Goal: Task Accomplishment & Management: Use online tool/utility

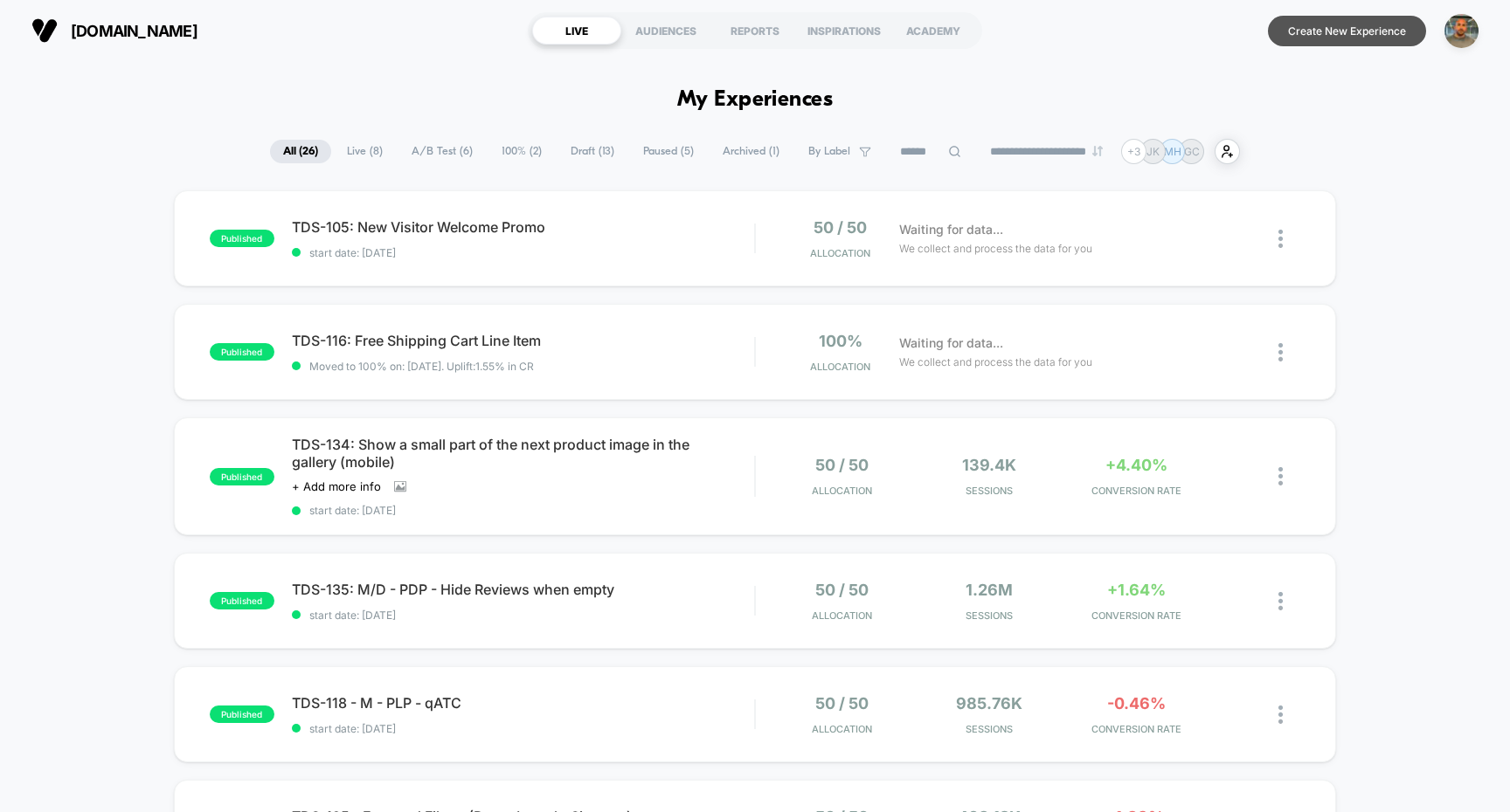
click at [1357, 22] on button "Create New Experience" at bounding box center [1346, 31] width 158 height 30
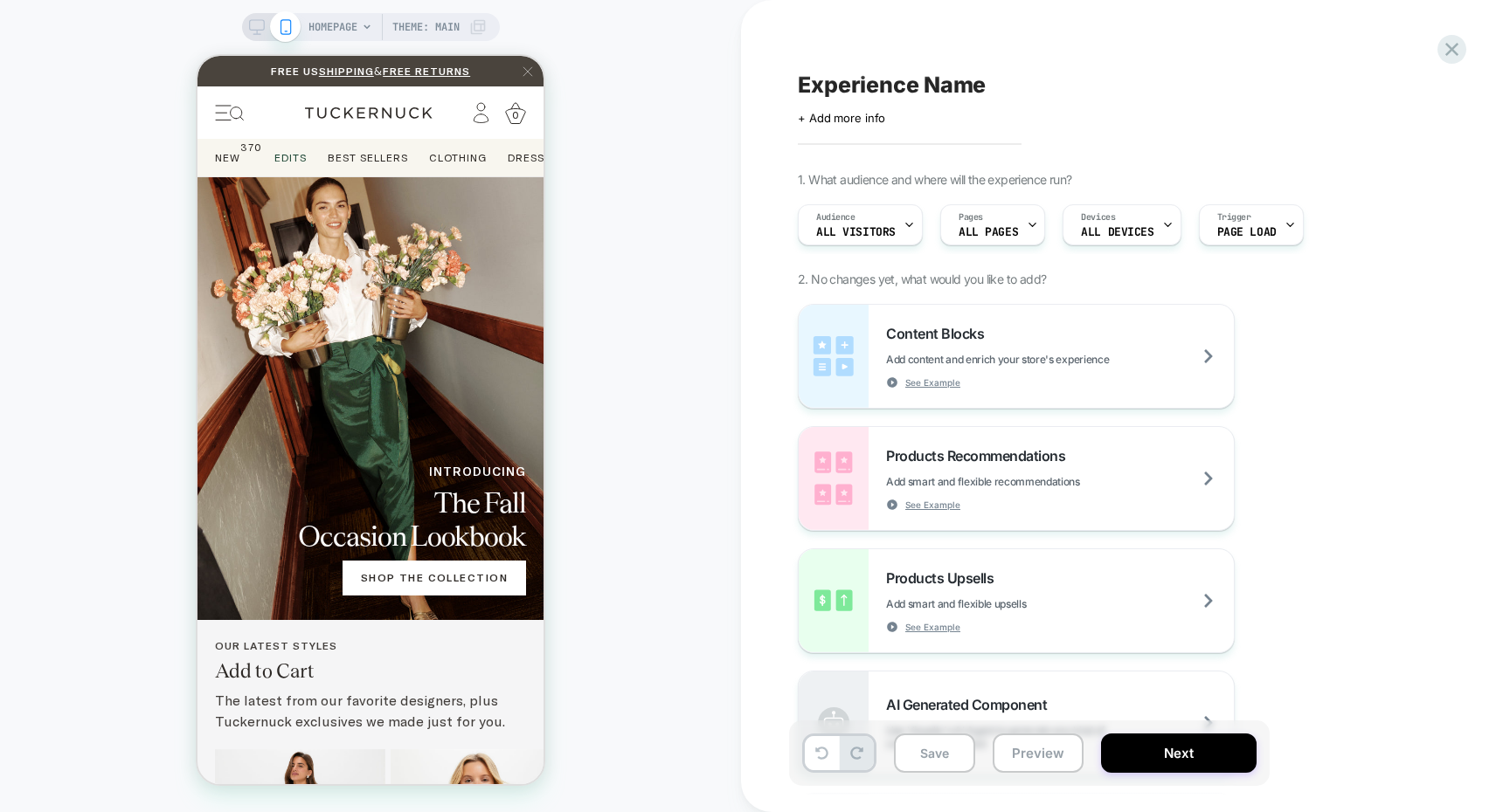
scroll to position [67, 0]
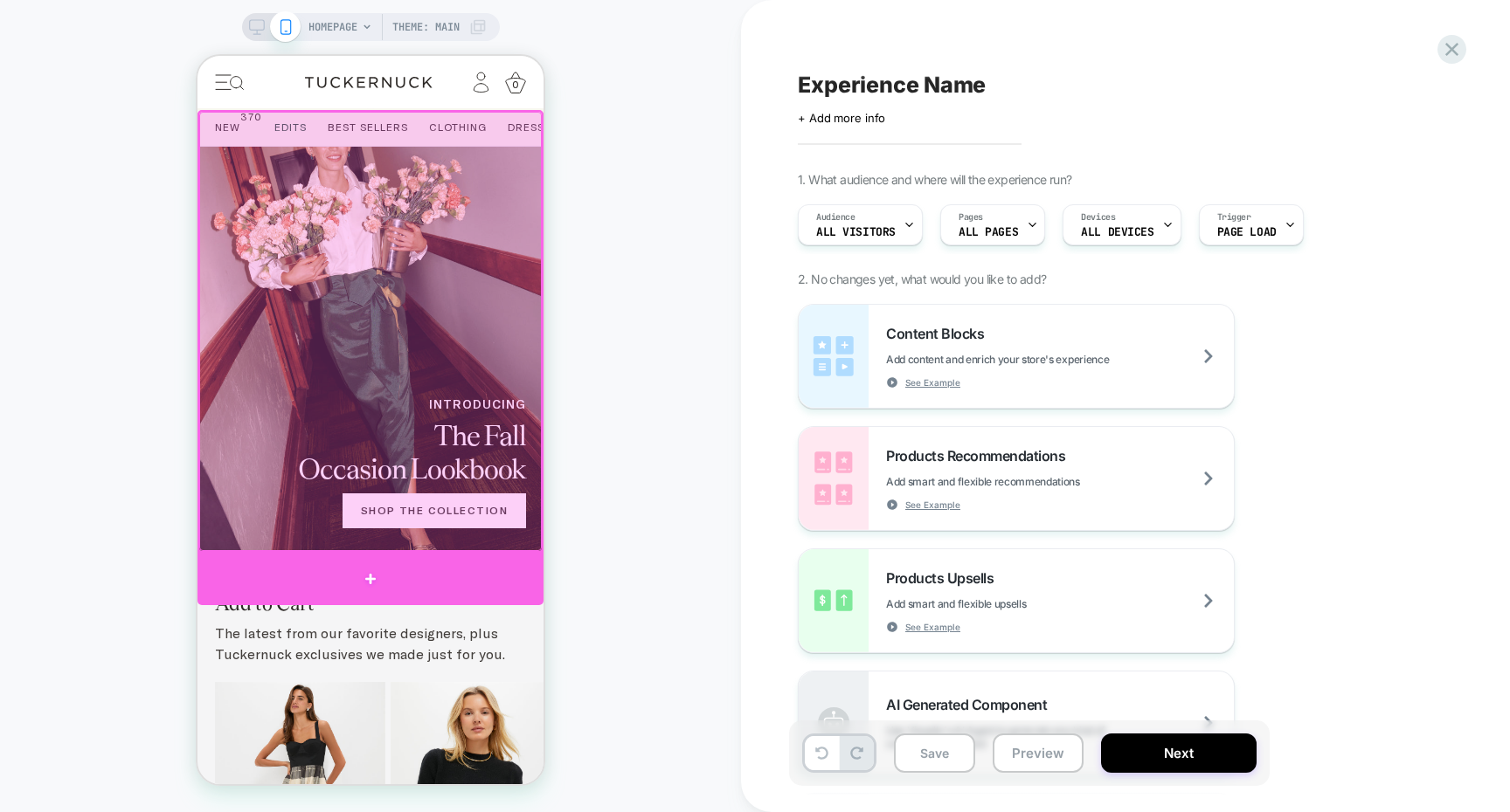
click at [490, 568] on div at bounding box center [371, 579] width 346 height 52
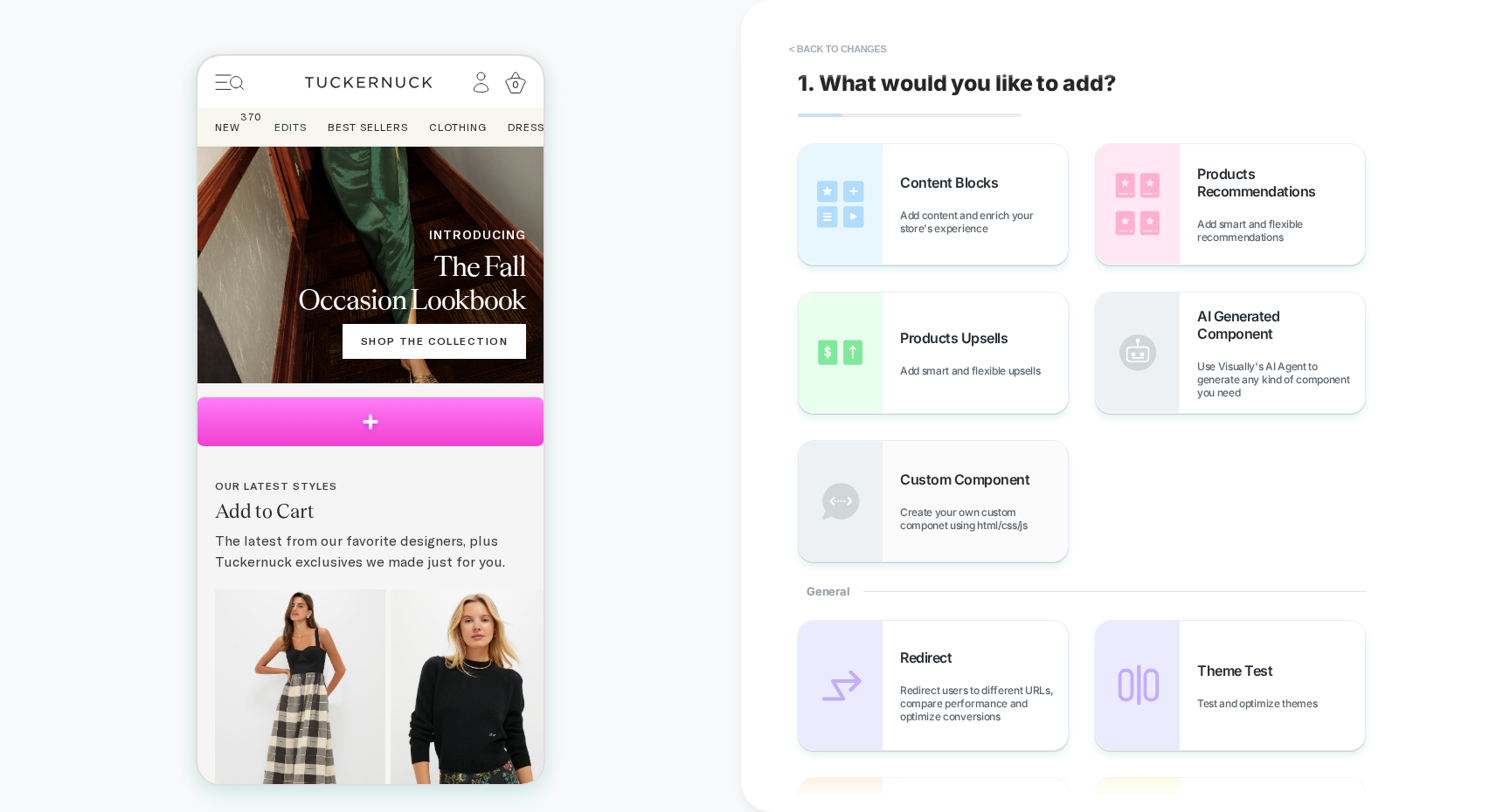
scroll to position [0, 0]
click at [1212, 381] on span "Use Visually's AI Agent to generate any kind of component you need" at bounding box center [1280, 380] width 167 height 40
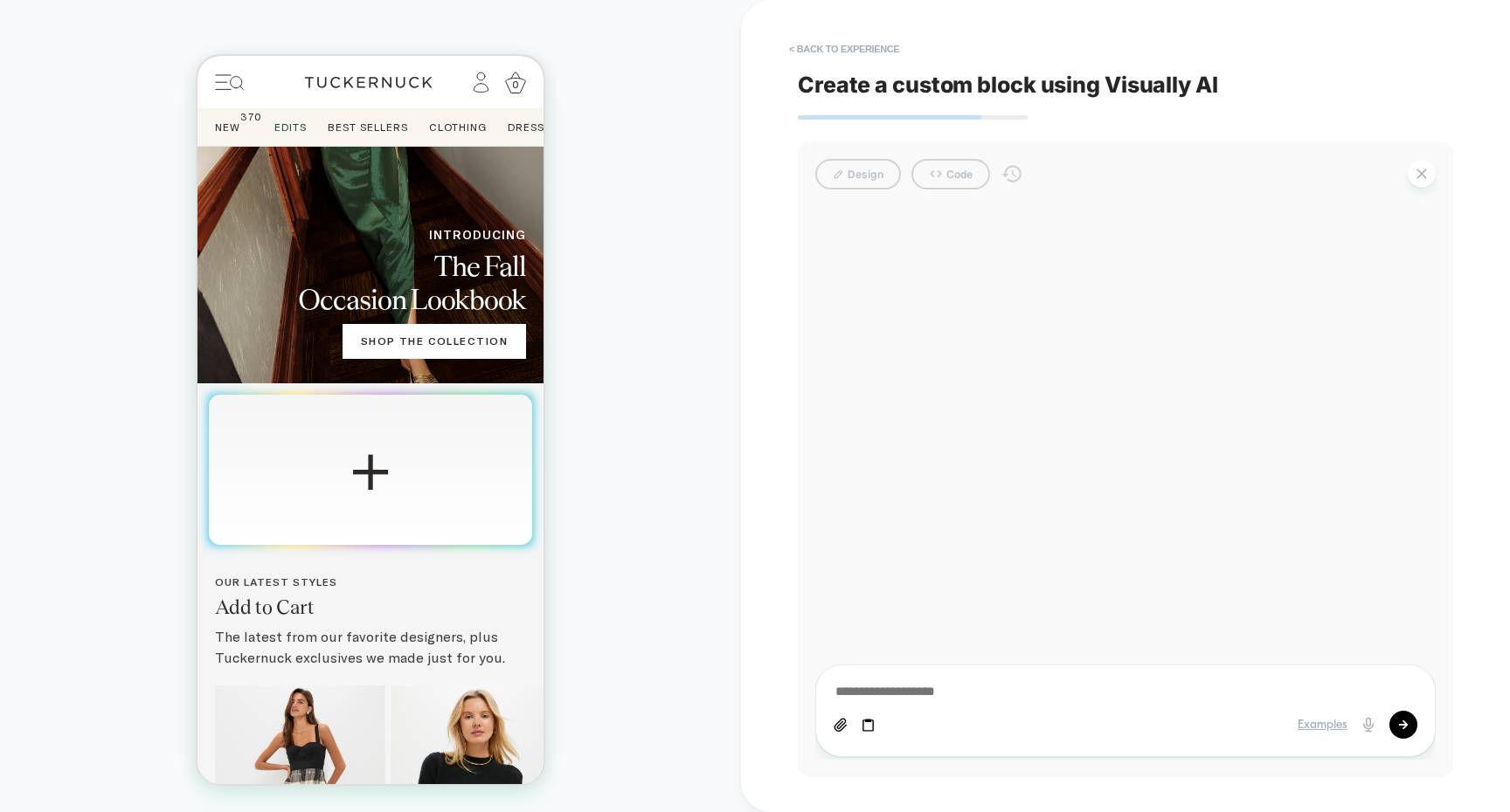
click at [981, 690] on textarea at bounding box center [1124, 693] width 583 height 19
click at [892, 54] on button "< Back to experience" at bounding box center [843, 49] width 128 height 28
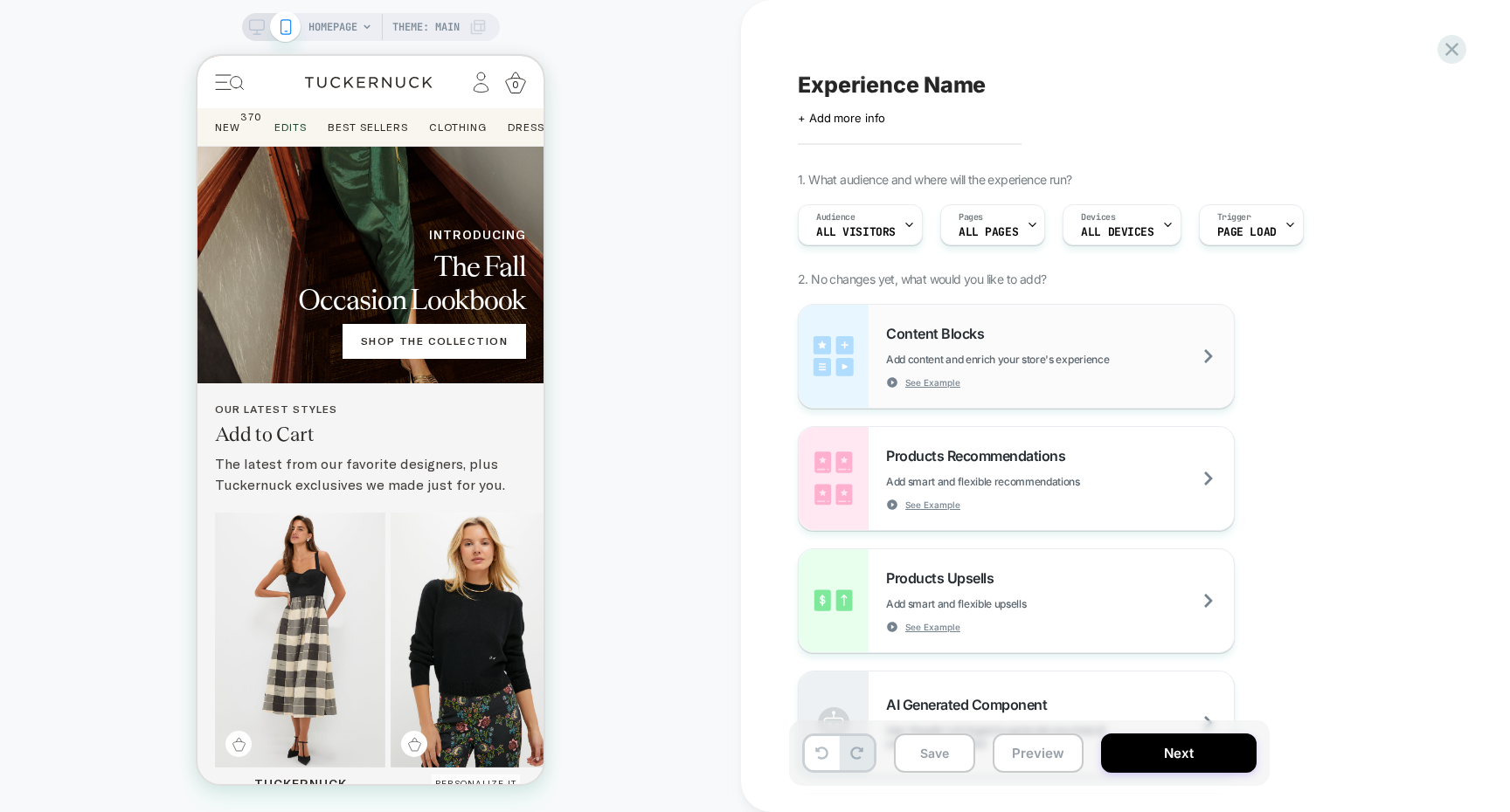
click at [998, 340] on div "Content Blocks Add content and enrich your store's experience See Example" at bounding box center [1060, 356] width 348 height 63
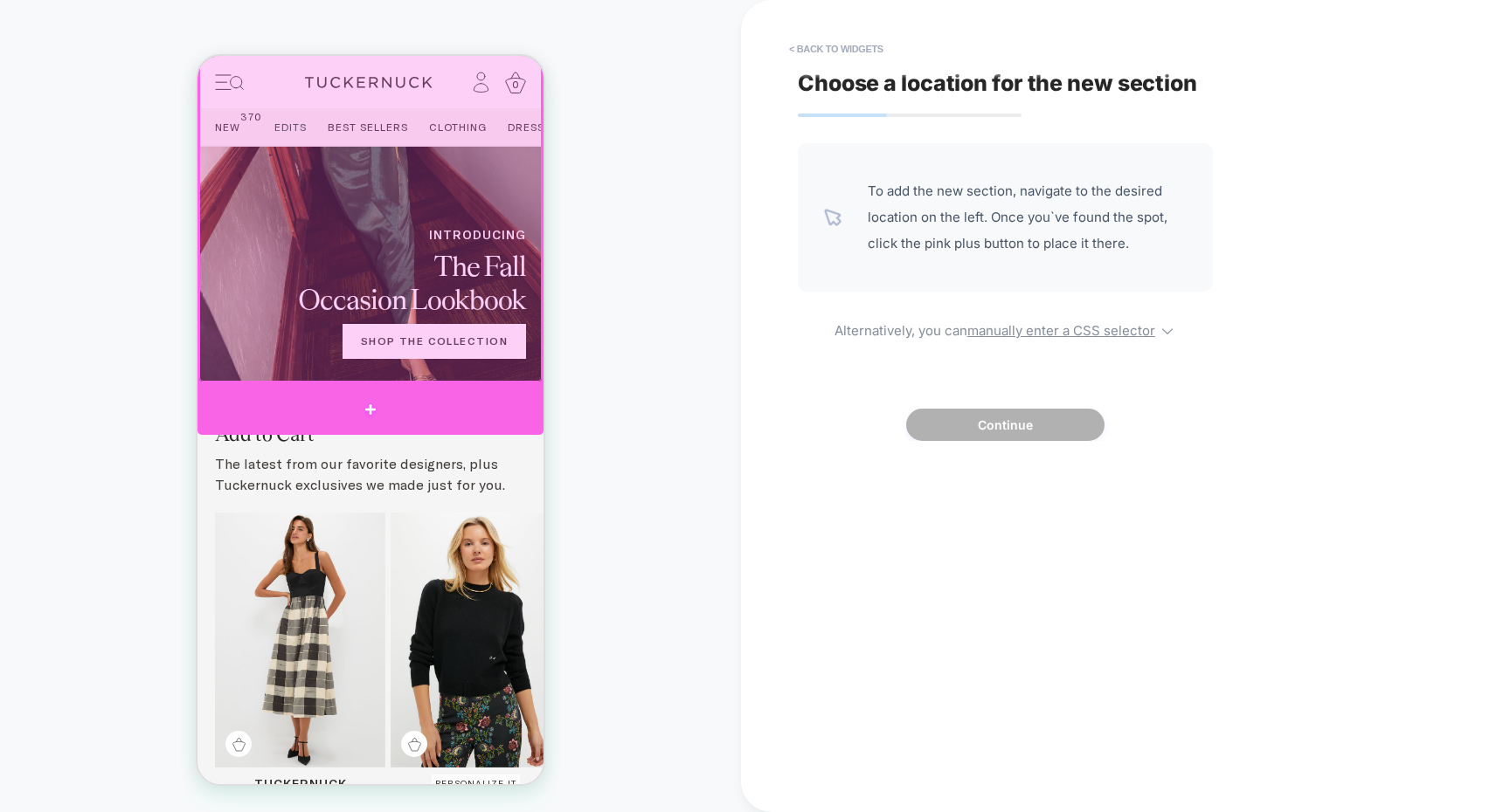
click at [495, 400] on div at bounding box center [371, 409] width 346 height 52
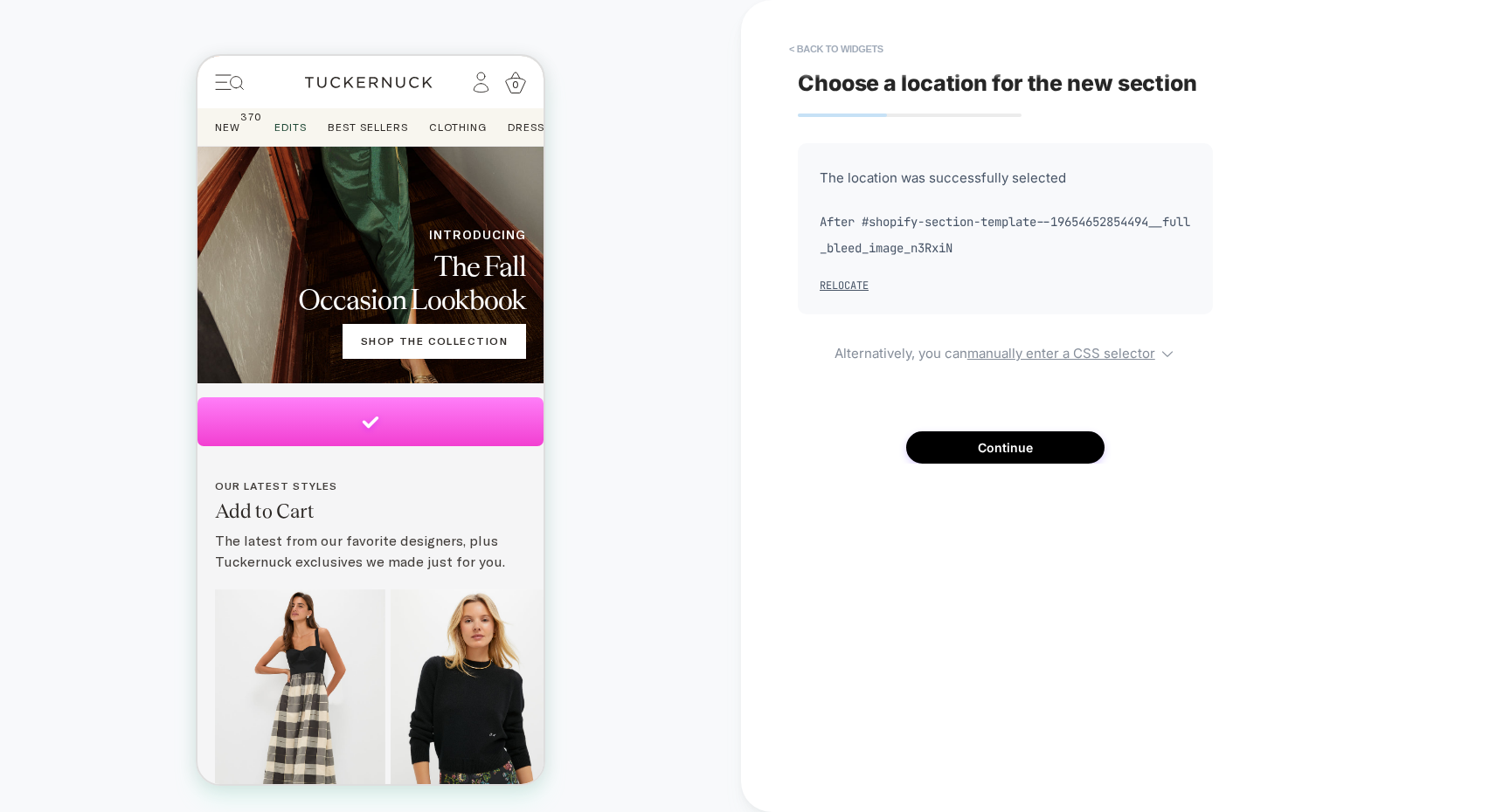
scroll to position [238, 0]
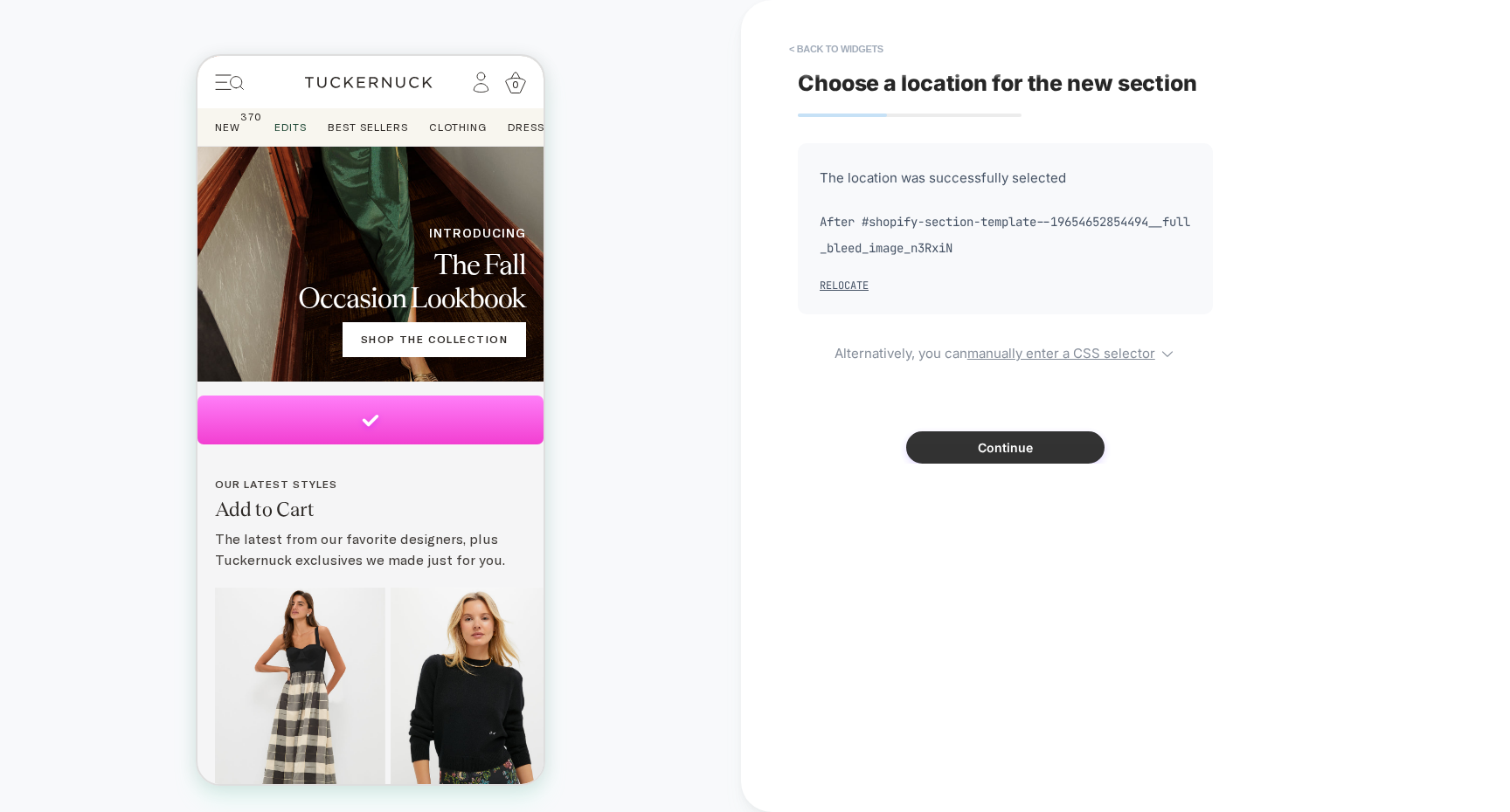
click at [925, 445] on button "Continue" at bounding box center [1005, 447] width 199 height 32
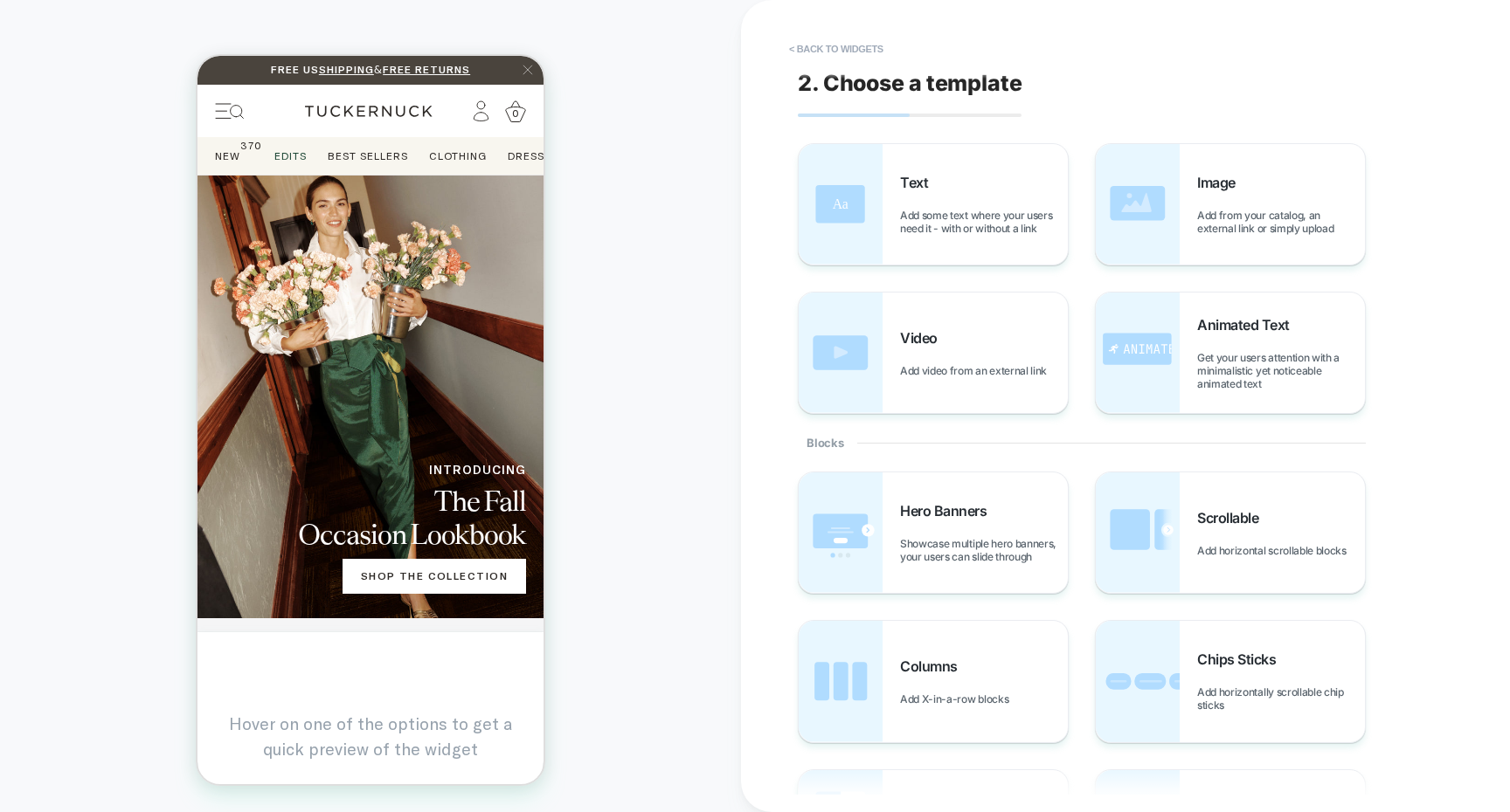
scroll to position [0, 0]
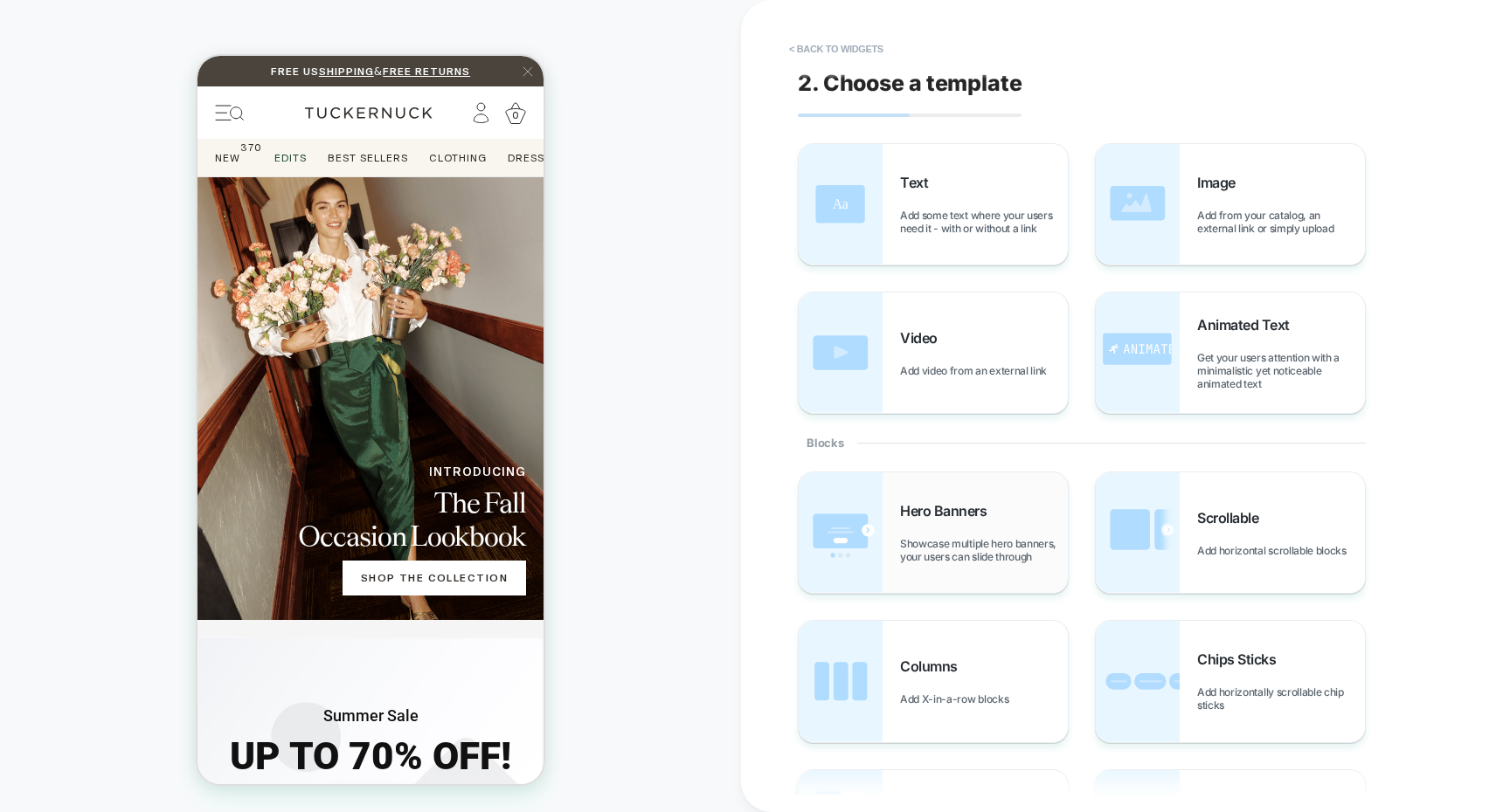
click at [954, 492] on div "Hero Banners Showcase multiple hero banners, your users can slide through" at bounding box center [932, 533] width 269 height 121
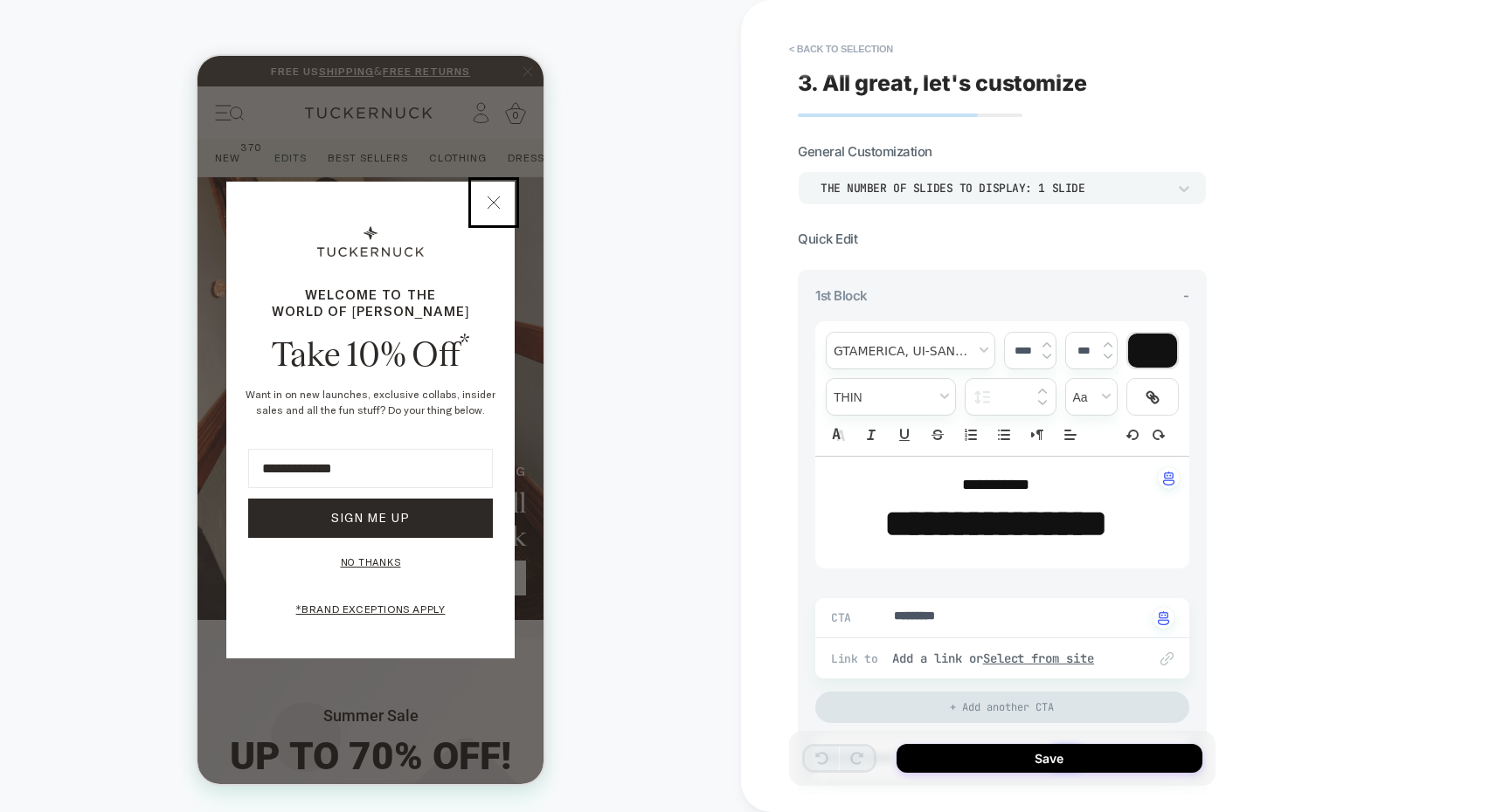
click at [499, 199] on icon at bounding box center [494, 202] width 21 height 21
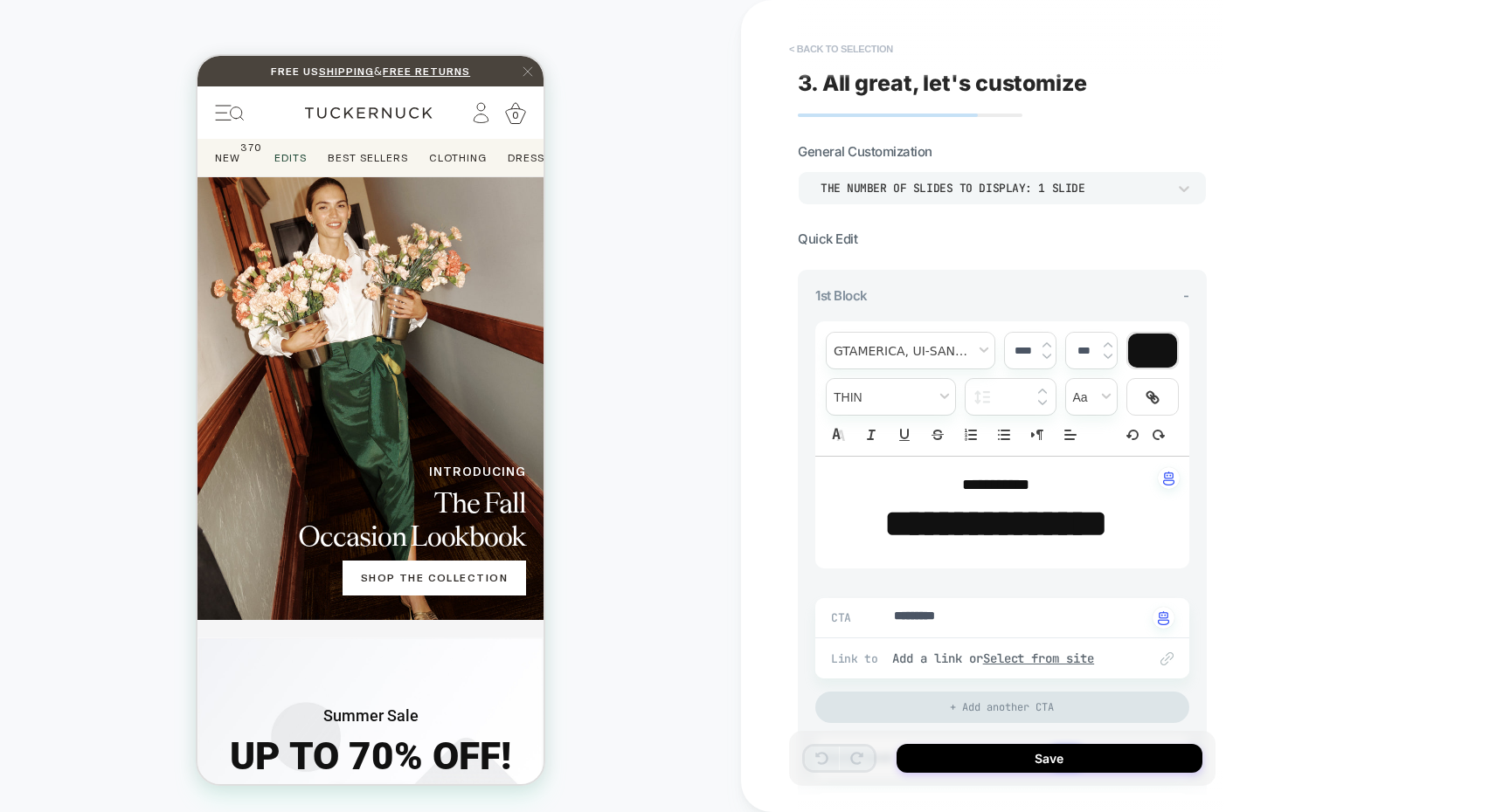
click at [884, 53] on button "< Back to selection" at bounding box center [841, 49] width 121 height 28
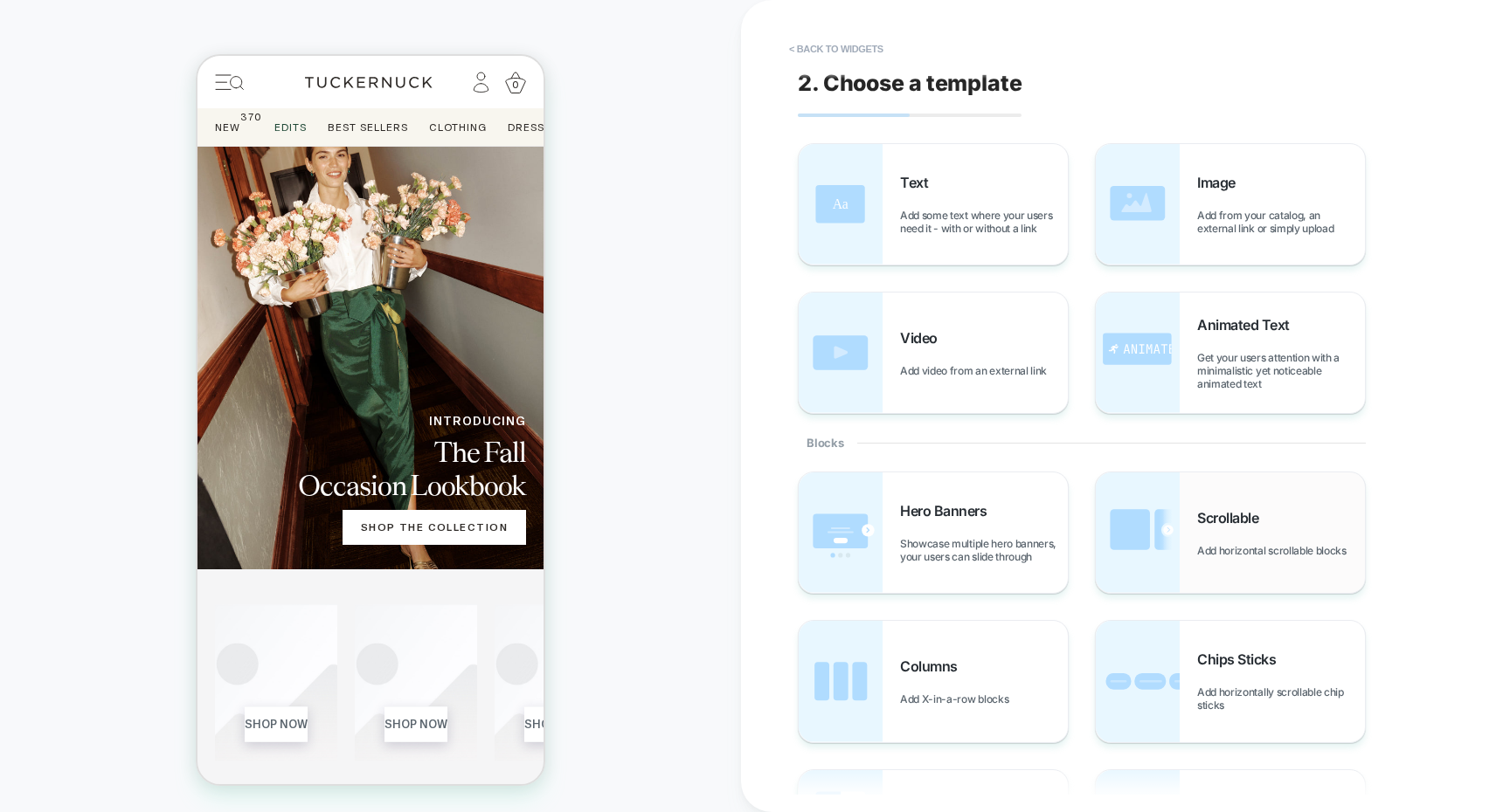
click at [1145, 544] on img at bounding box center [1137, 533] width 84 height 121
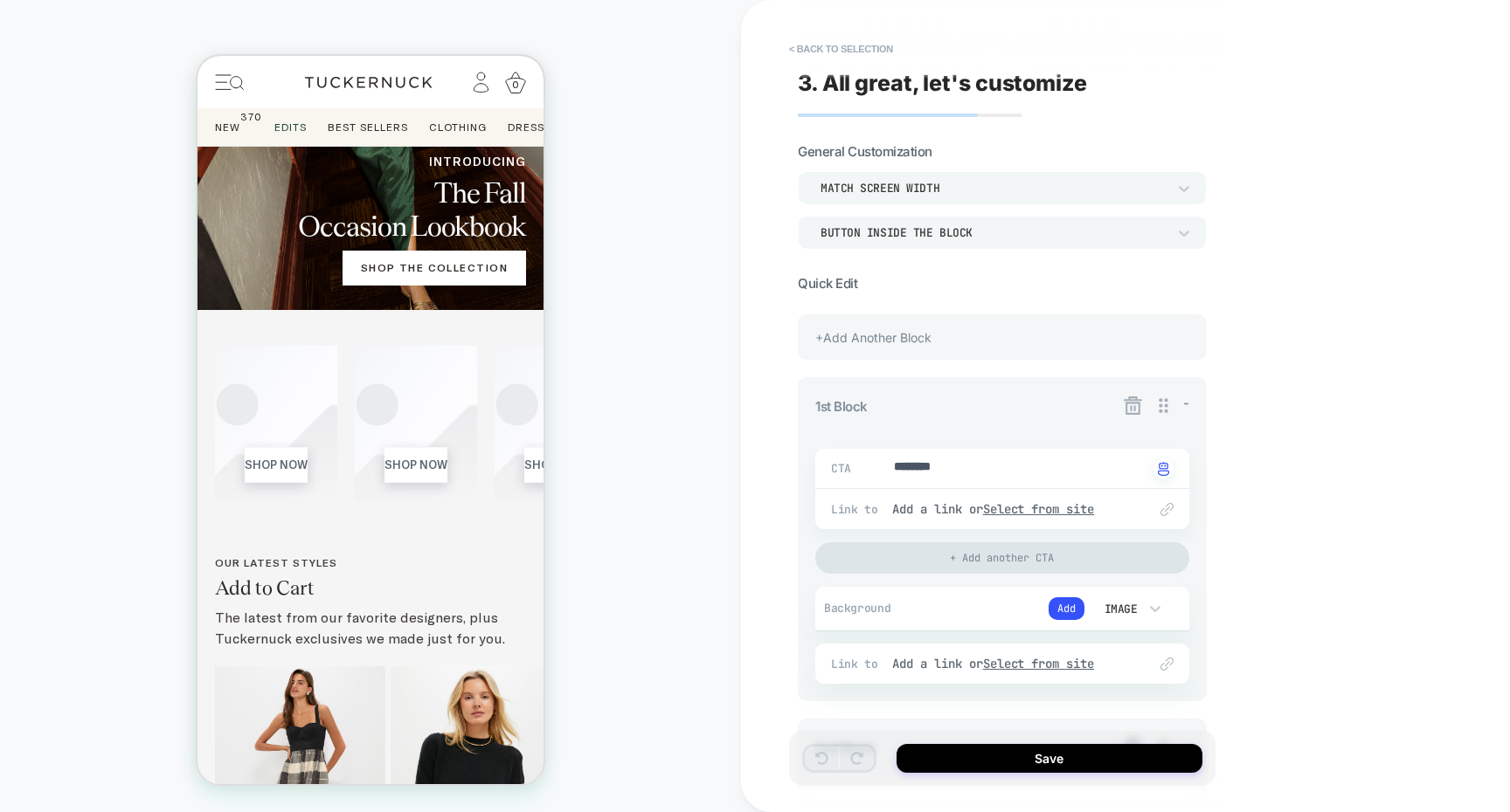
scroll to position [314, 0]
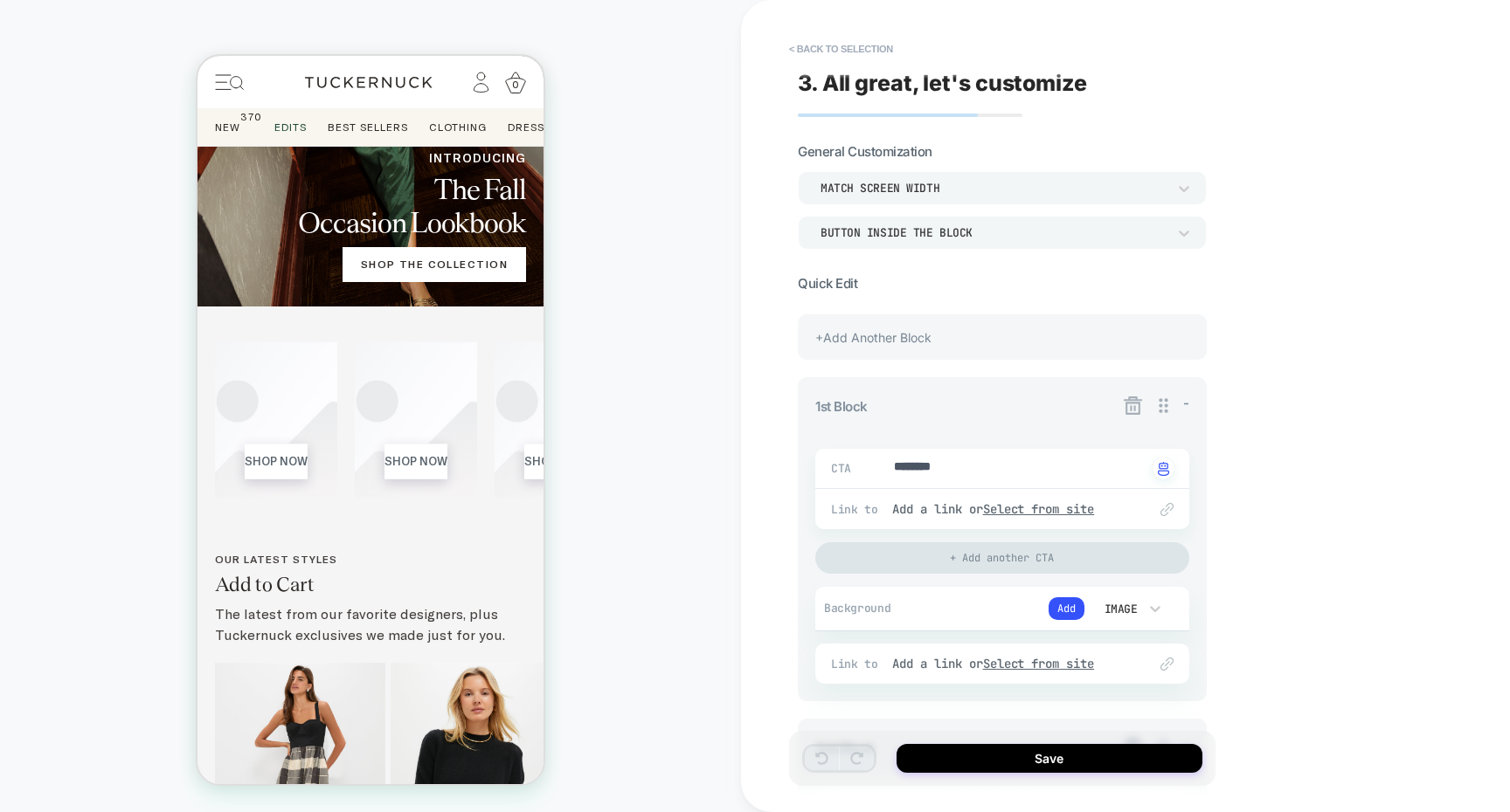
click at [1020, 334] on div "+Add Another Block" at bounding box center [1002, 337] width 408 height 45
type textarea "*"
type textarea "*********"
type textarea "*"
type textarea "**********"
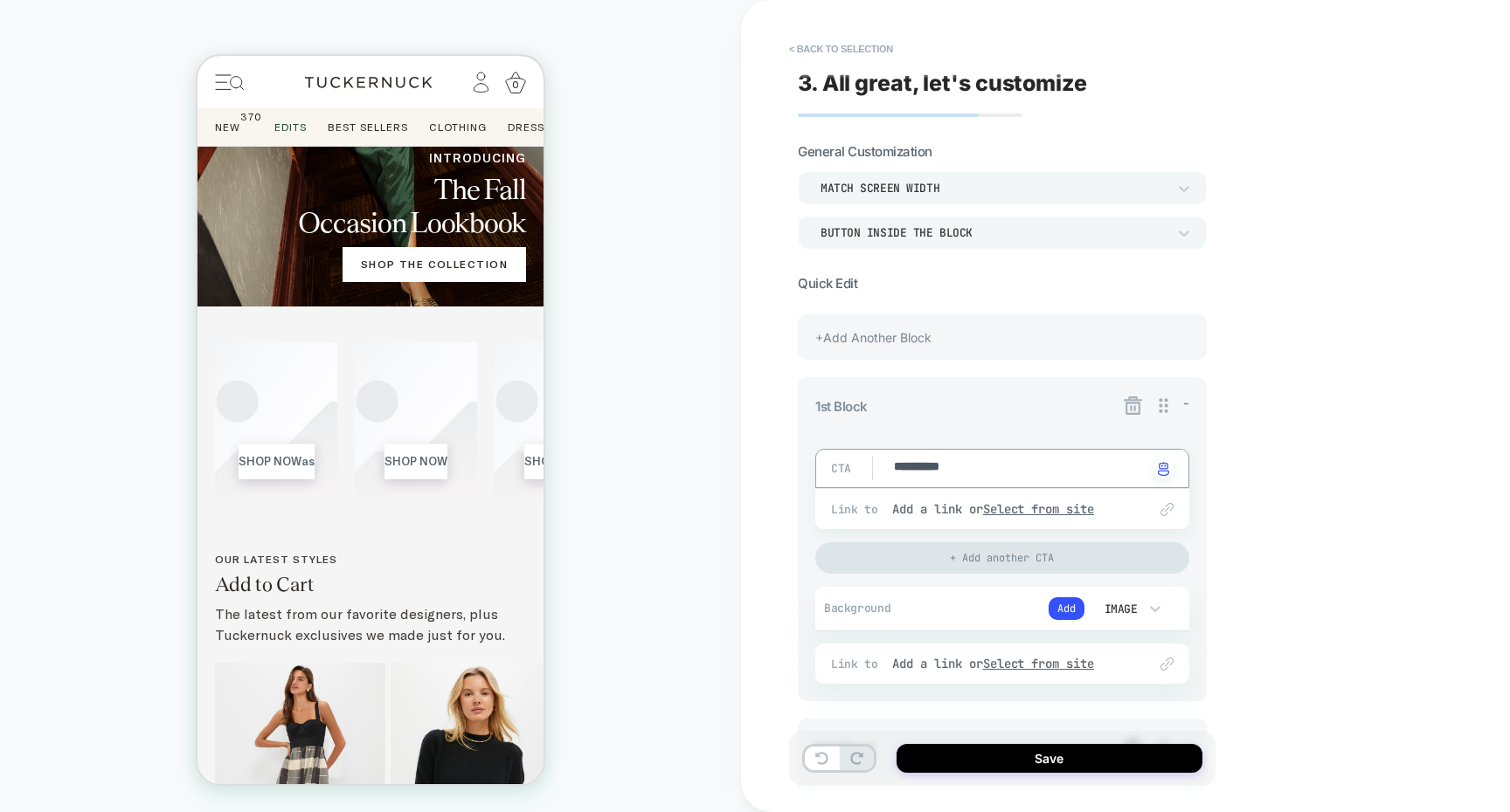
type textarea "*"
type textarea "**********"
type textarea "*"
type textarea "**********"
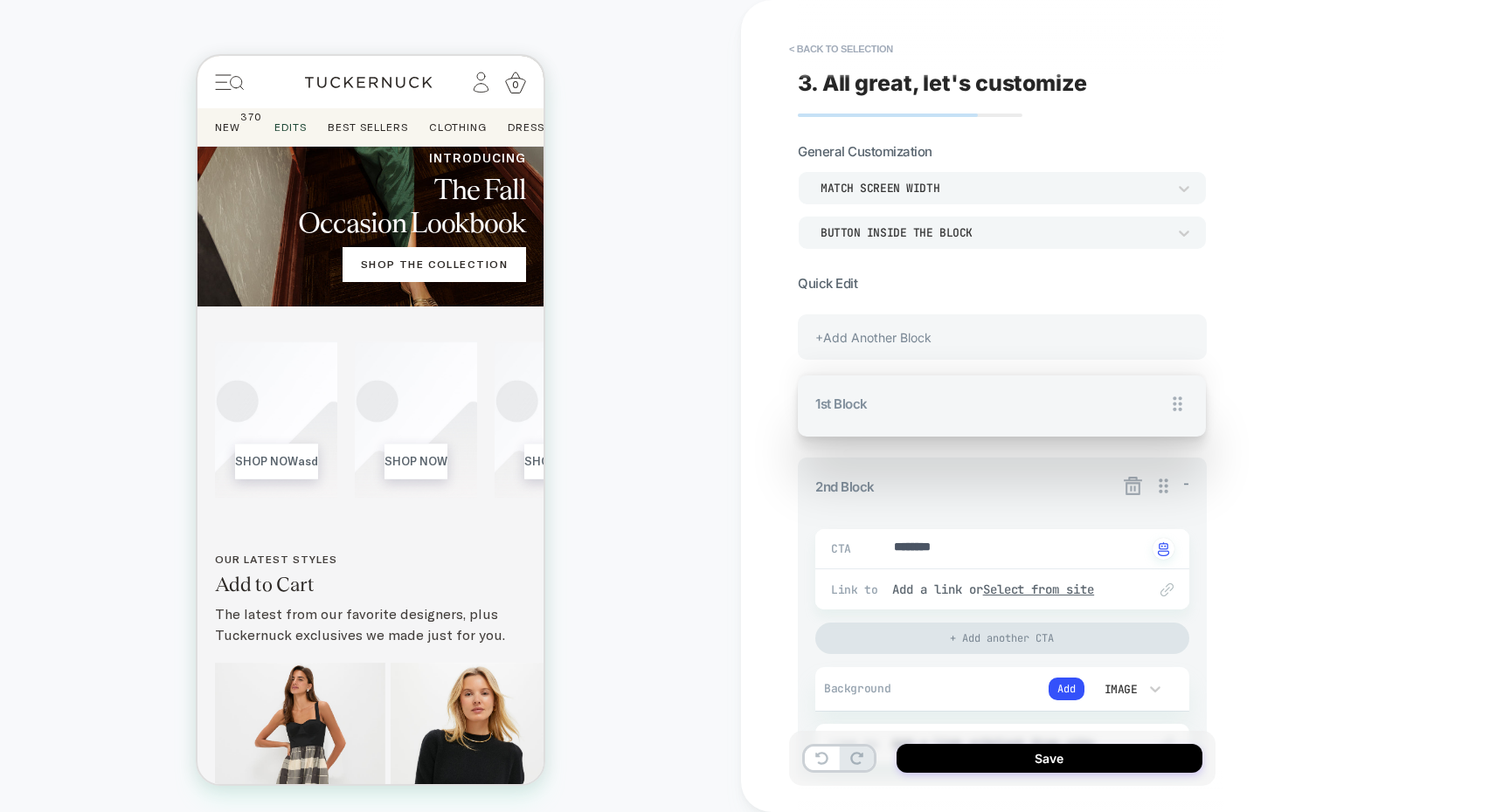
drag, startPoint x: 1157, startPoint y: 400, endPoint x: 1138, endPoint y: 314, distance: 88.1
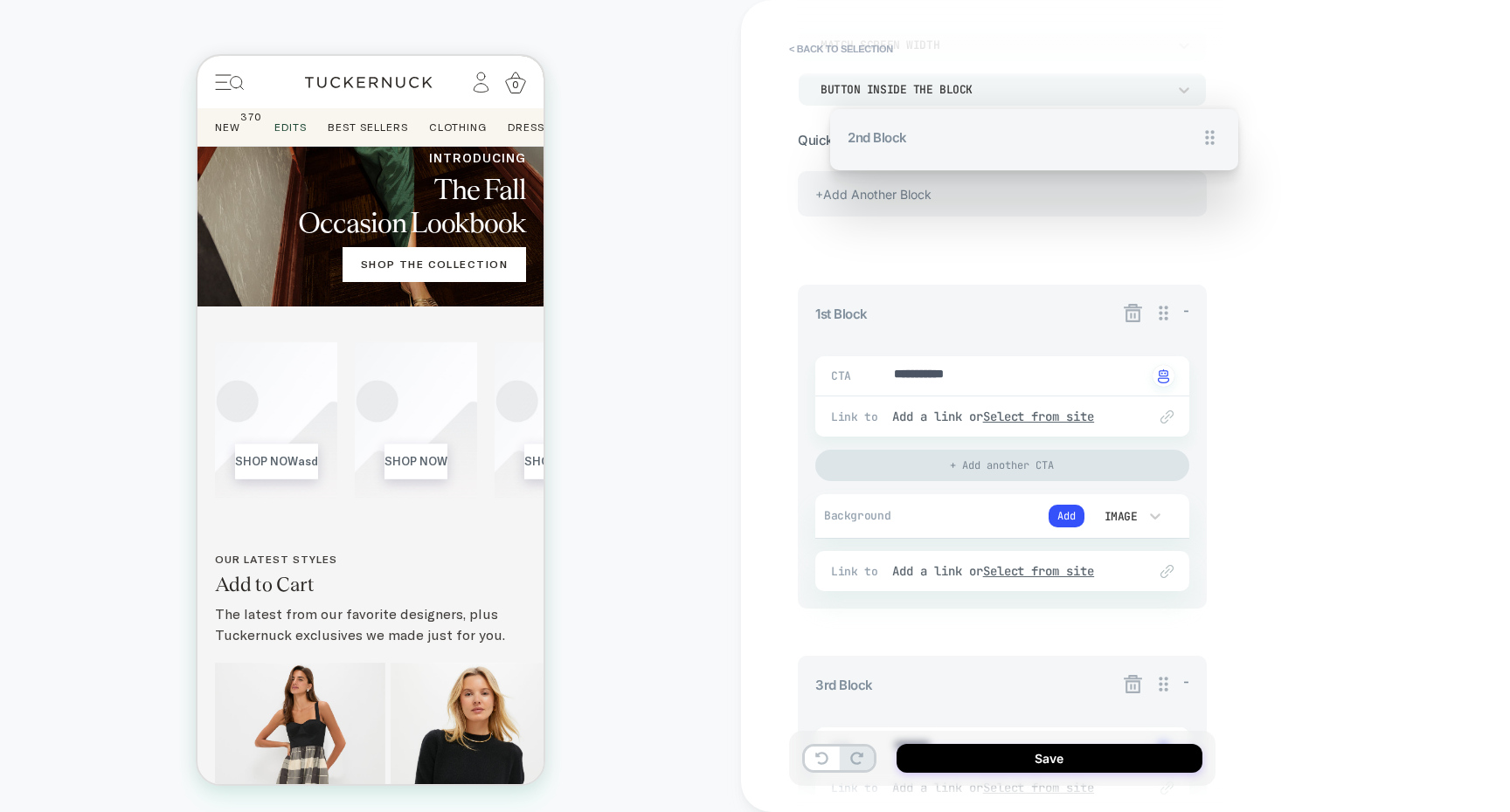
scroll to position [125, 0]
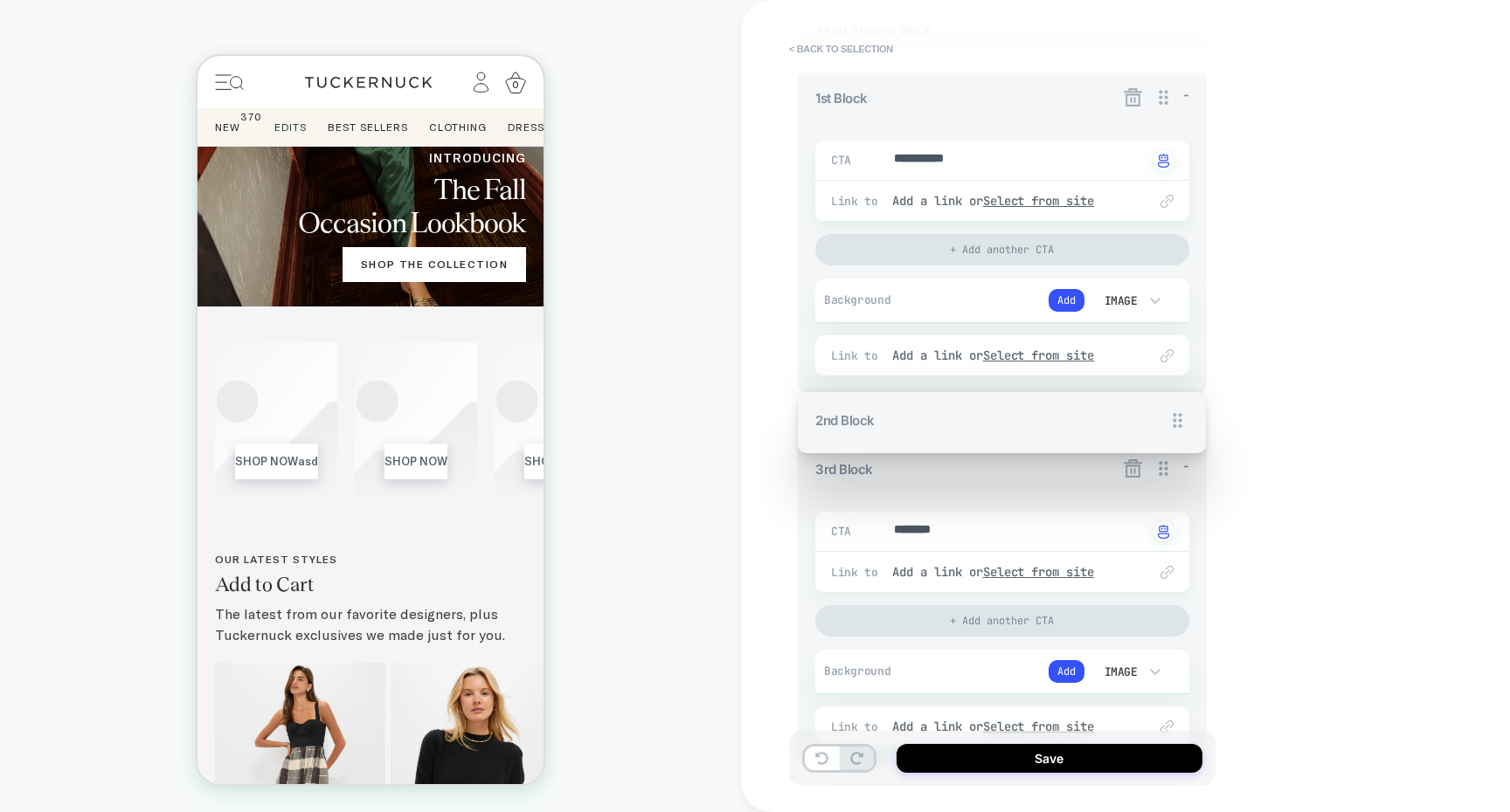
drag, startPoint x: 1166, startPoint y: 301, endPoint x: 1182, endPoint y: 662, distance: 361.4
type textarea "*"
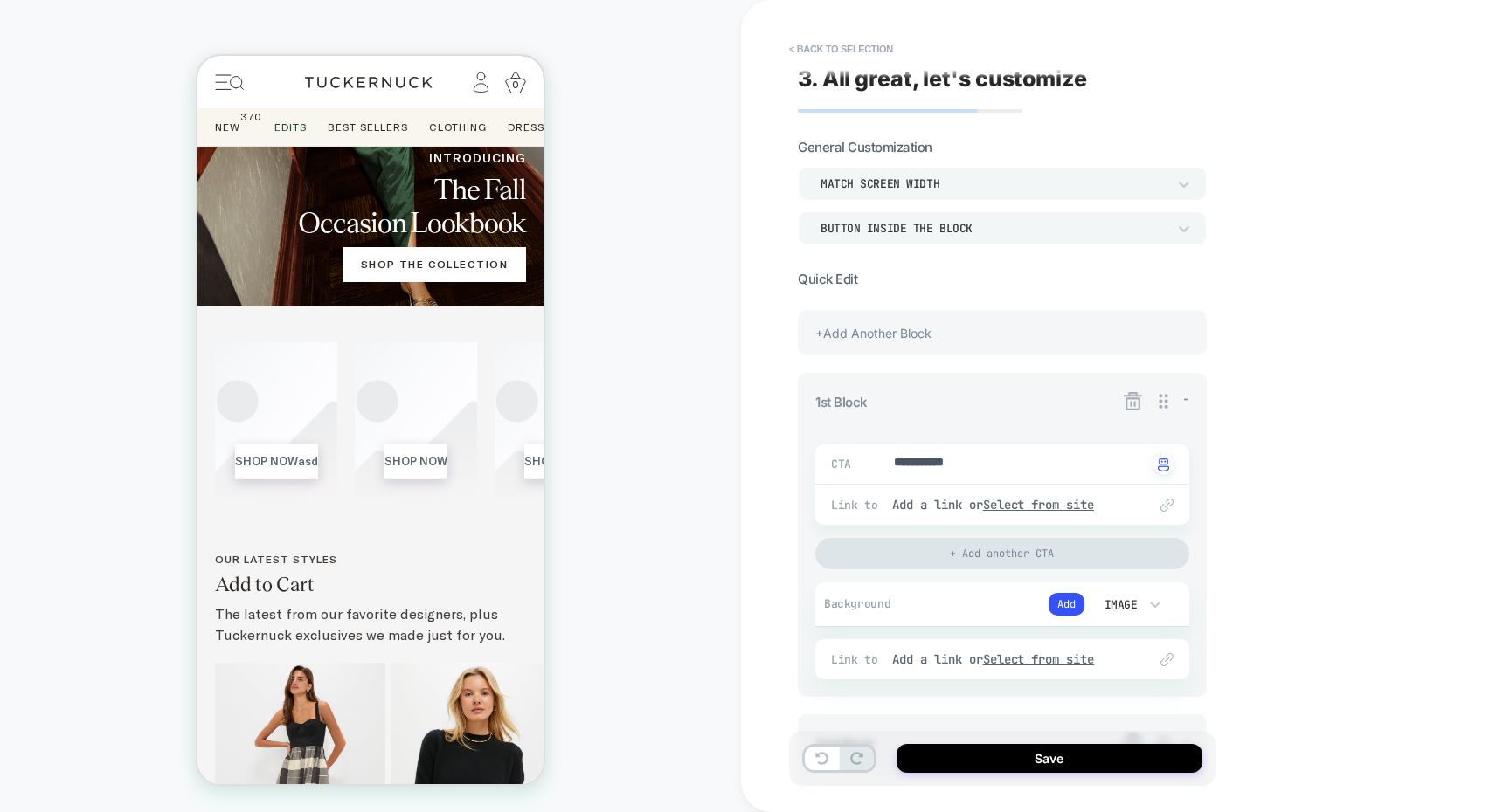
scroll to position [0, 0]
